Goal: Task Accomplishment & Management: Manage account settings

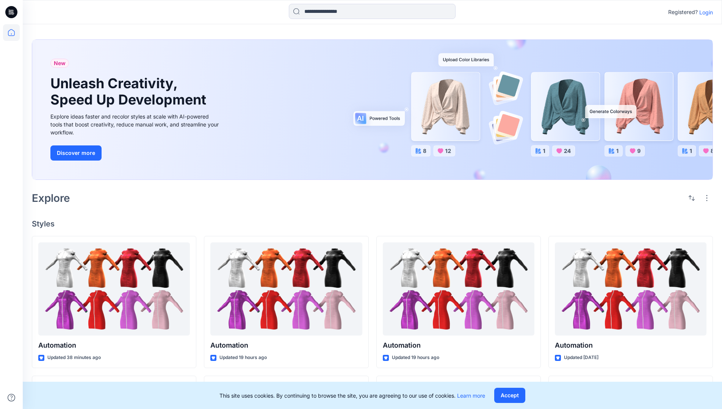
click at [704, 12] on p "Login" at bounding box center [706, 12] width 14 height 8
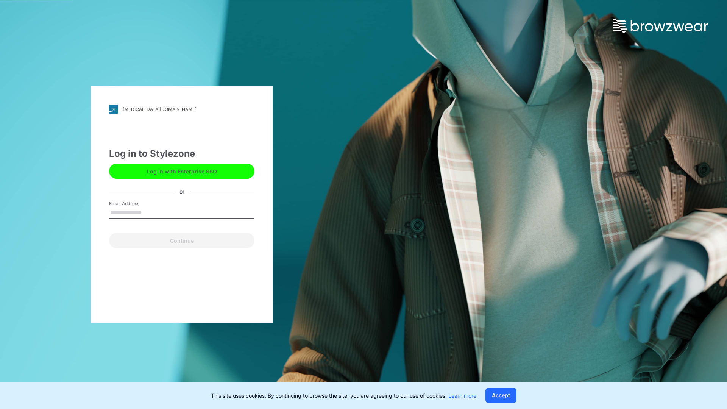
click at [150, 212] on input "Email Address" at bounding box center [181, 212] width 145 height 11
type input "**********"
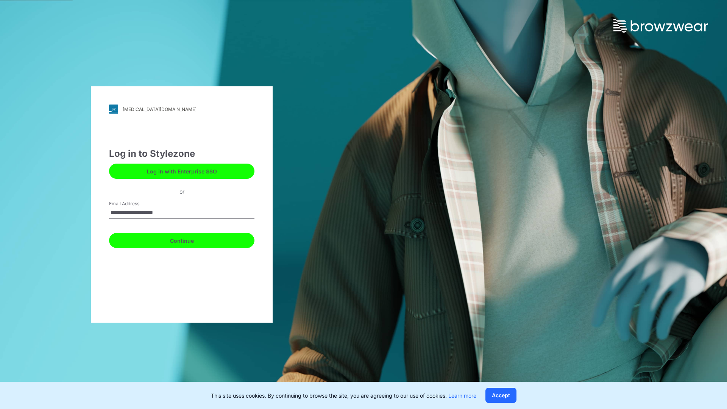
click at [190, 239] on button "Continue" at bounding box center [181, 240] width 145 height 15
